Goal: Task Accomplishment & Management: Use online tool/utility

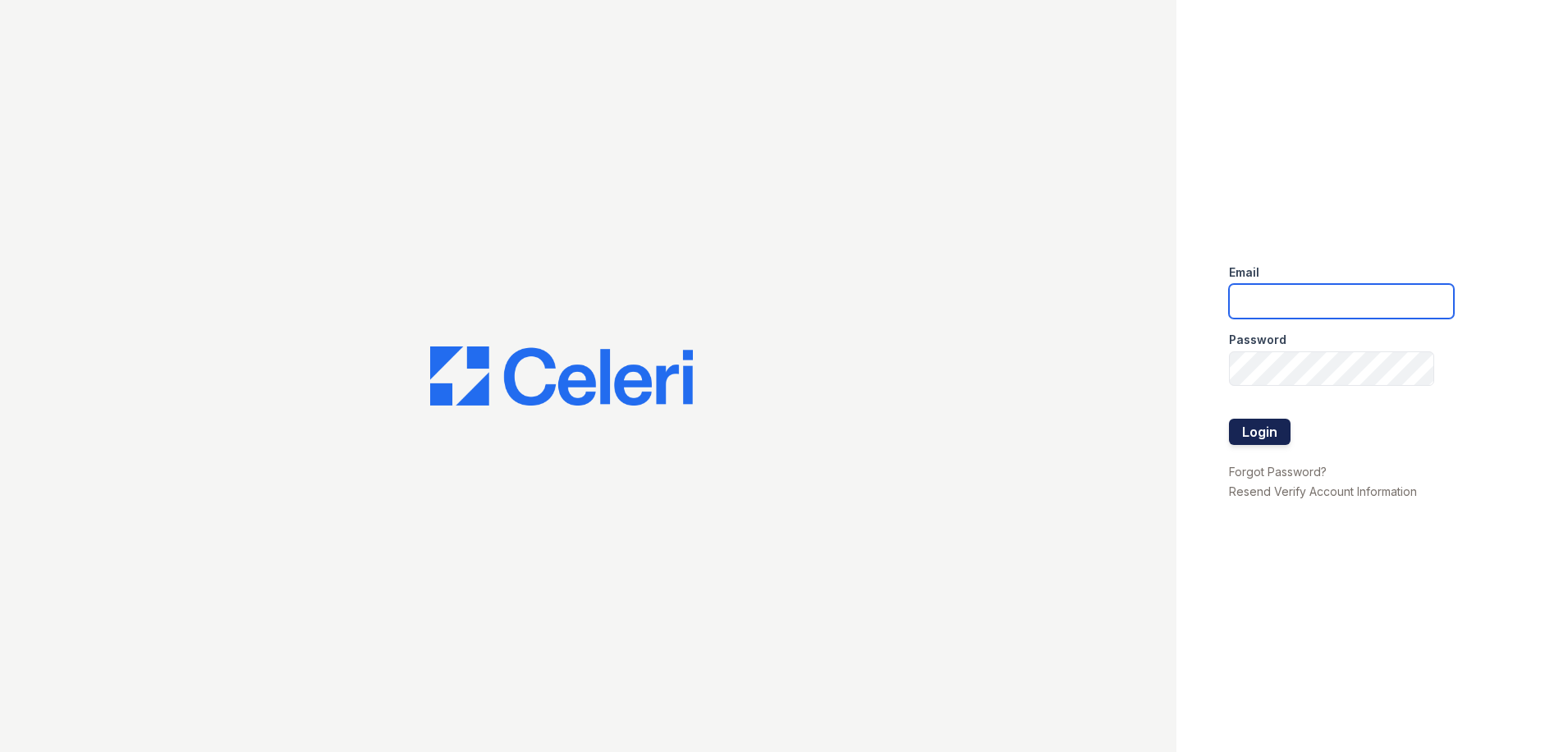
type input "[PERSON_NAME][EMAIL_ADDRESS][PERSON_NAME][DOMAIN_NAME]"
click at [1284, 433] on button "Login" at bounding box center [1259, 431] width 61 height 26
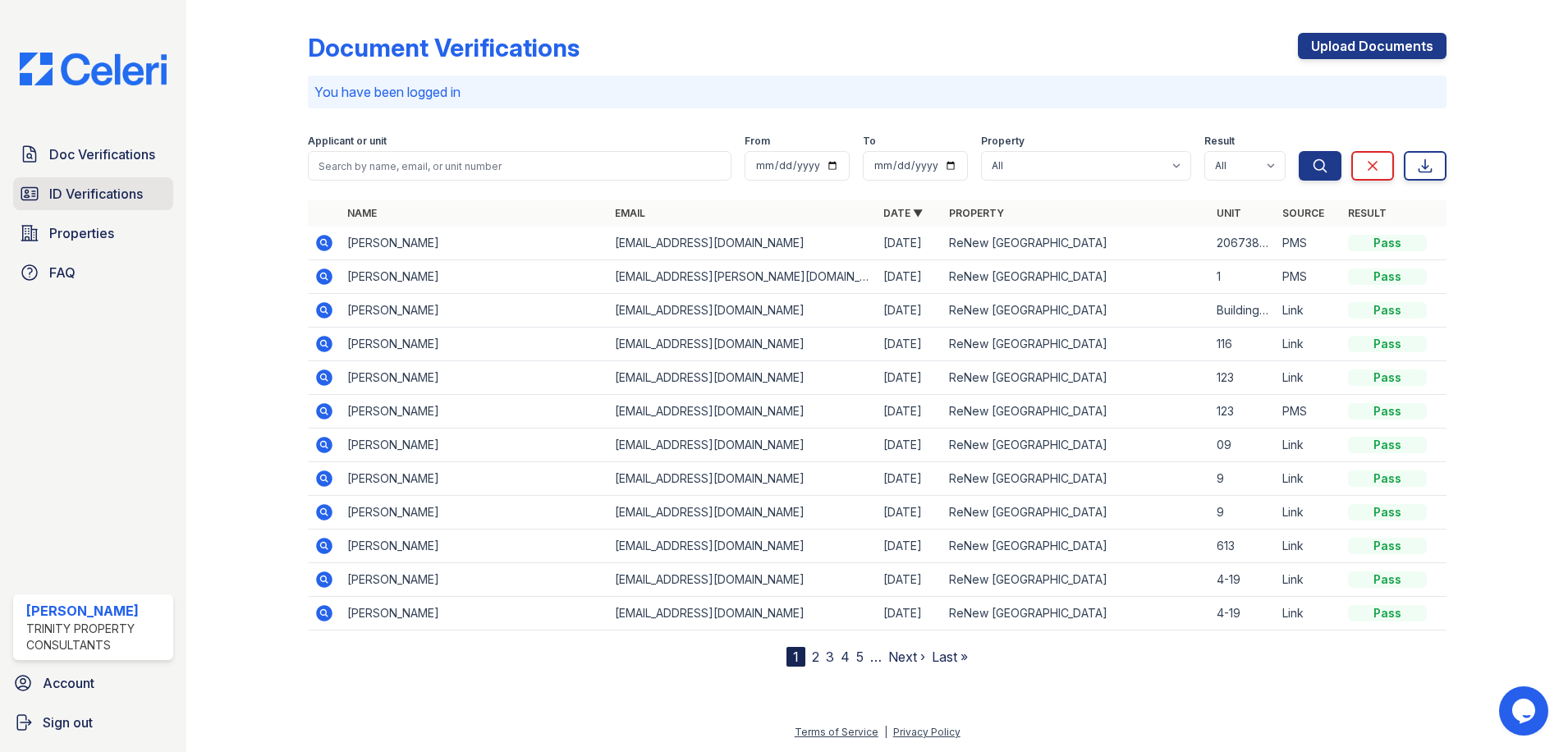
click at [136, 201] on span "ID Verifications" at bounding box center [96, 193] width 94 height 20
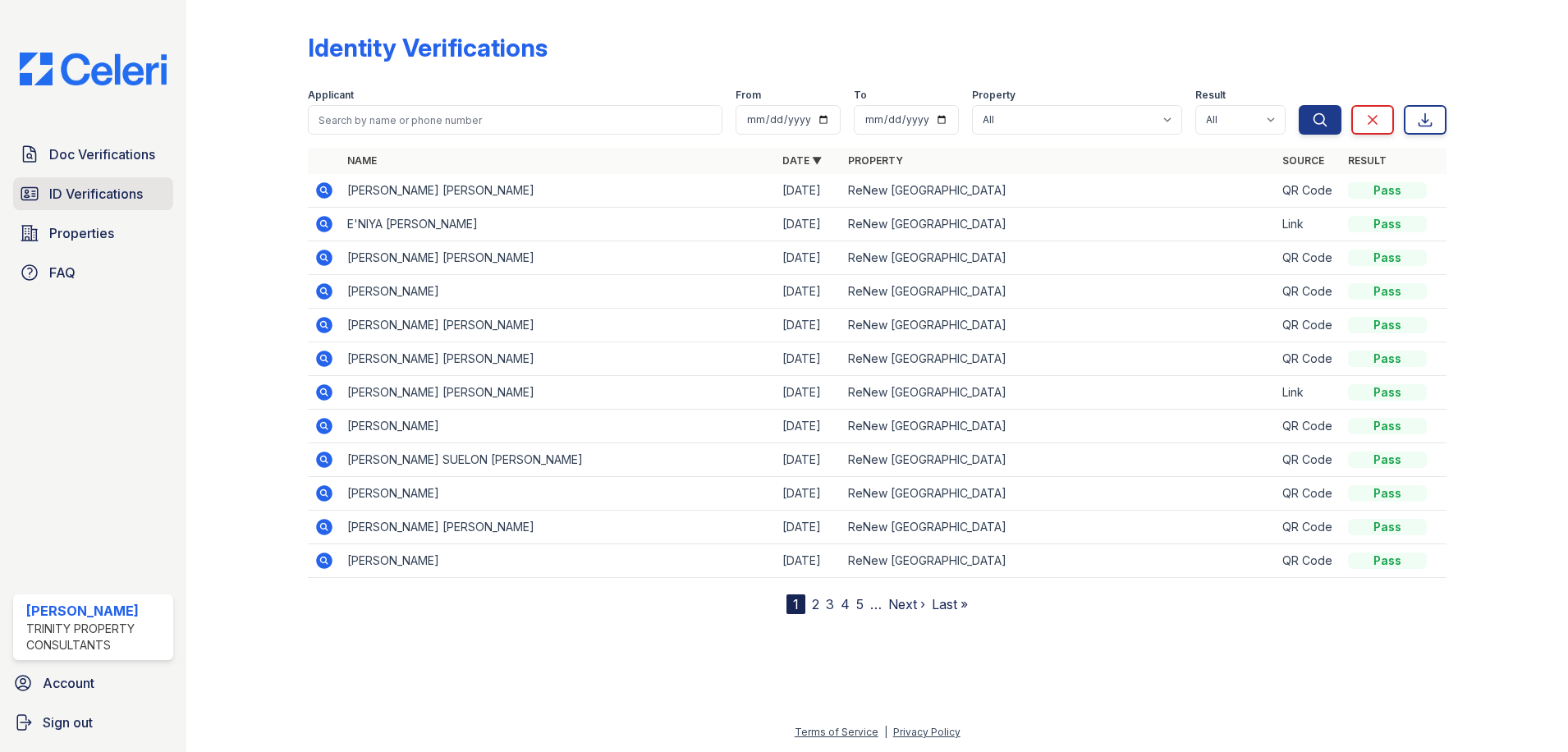
click at [58, 194] on span "ID Verifications" at bounding box center [96, 193] width 94 height 20
click at [80, 163] on span "Doc Verifications" at bounding box center [102, 154] width 105 height 20
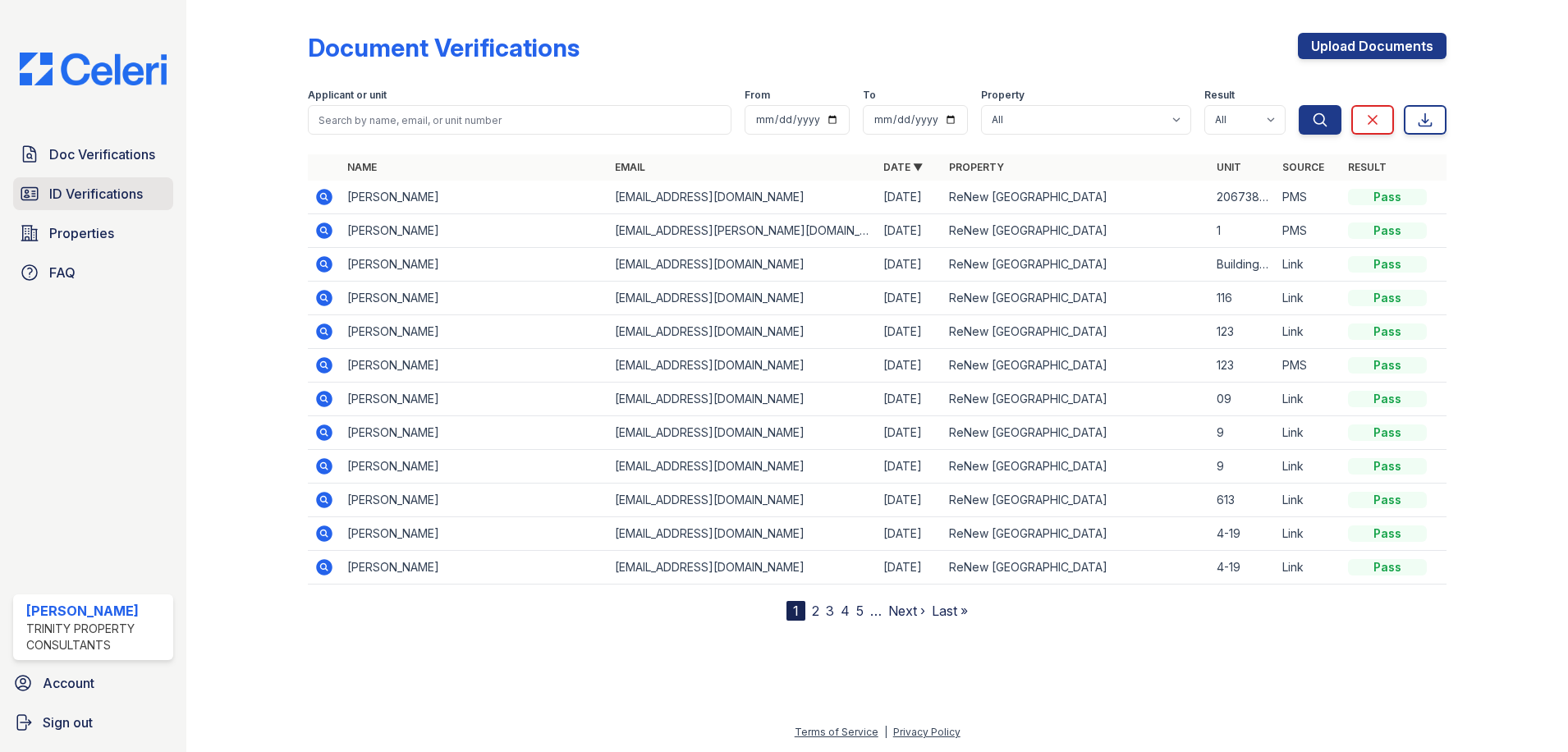
click at [97, 186] on span "ID Verifications" at bounding box center [96, 193] width 94 height 20
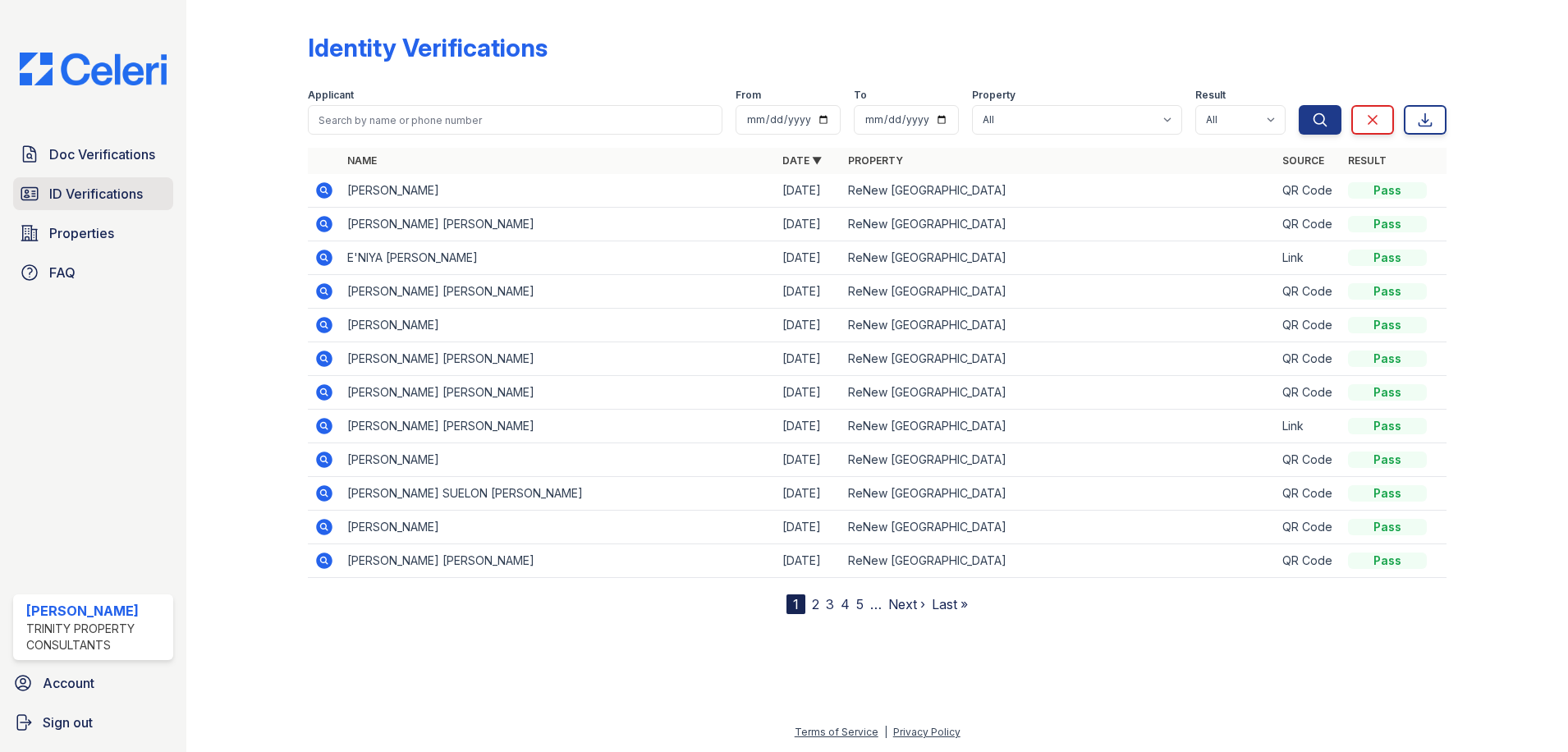
click at [129, 190] on span "ID Verifications" at bounding box center [96, 193] width 94 height 20
